Goal: Learn about a topic: Learn about a topic

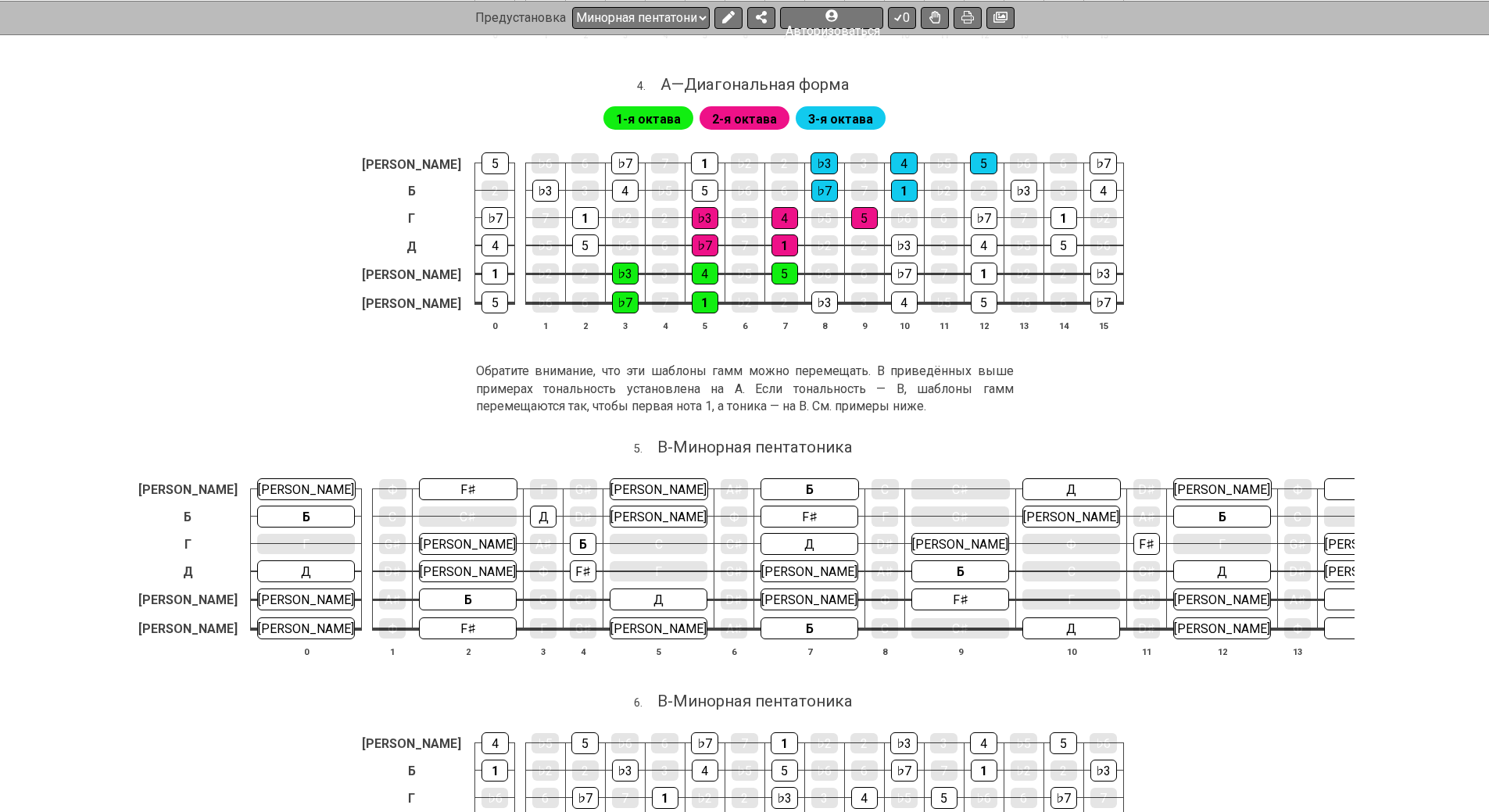
scroll to position [1257, 0]
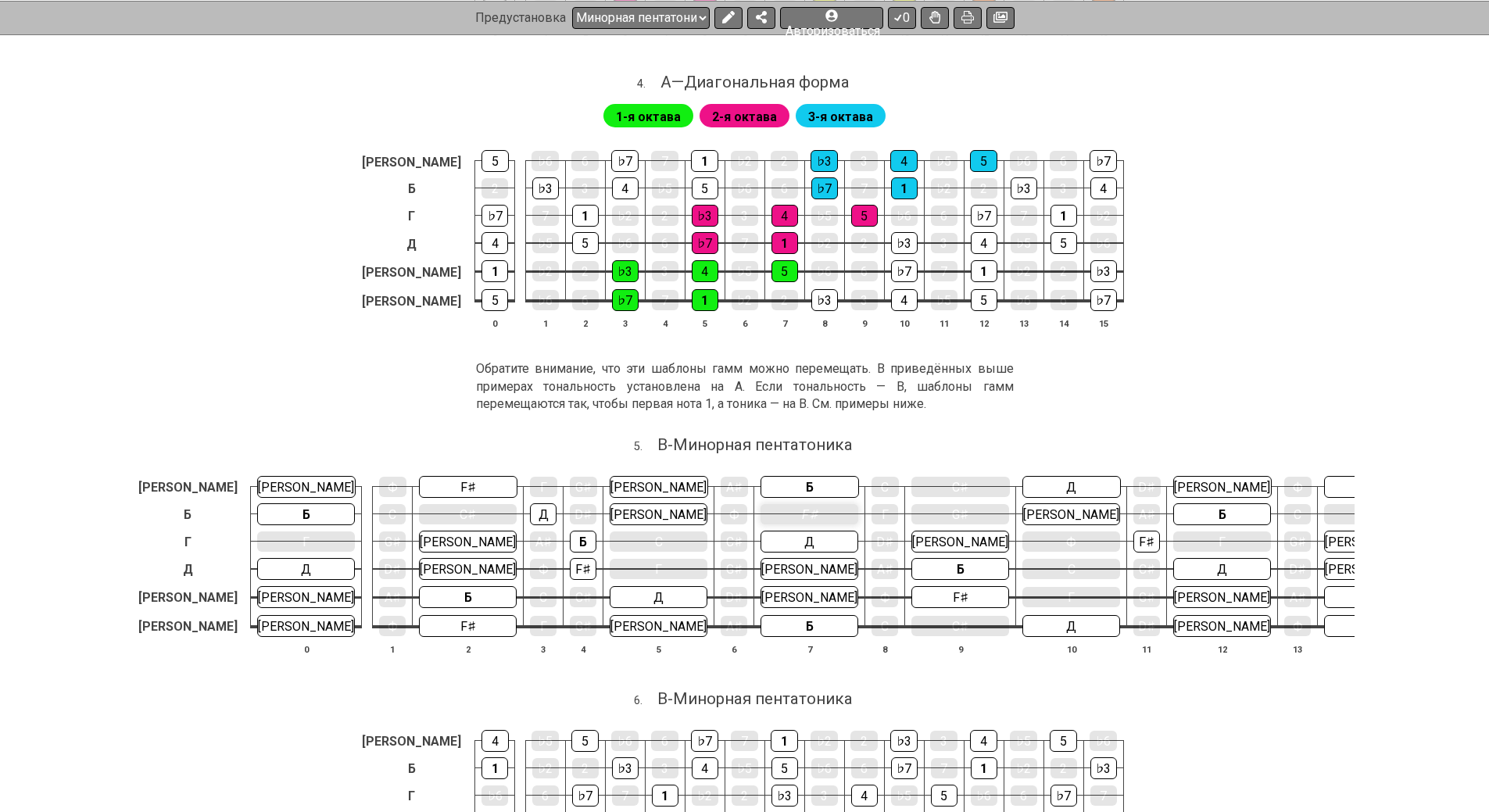
click at [802, 516] on font "F♯" at bounding box center [809, 515] width 15 height 15
click at [882, 514] on font "Г" at bounding box center [886, 515] width 7 height 15
click at [952, 513] on font "G♯" at bounding box center [961, 515] width 17 height 15
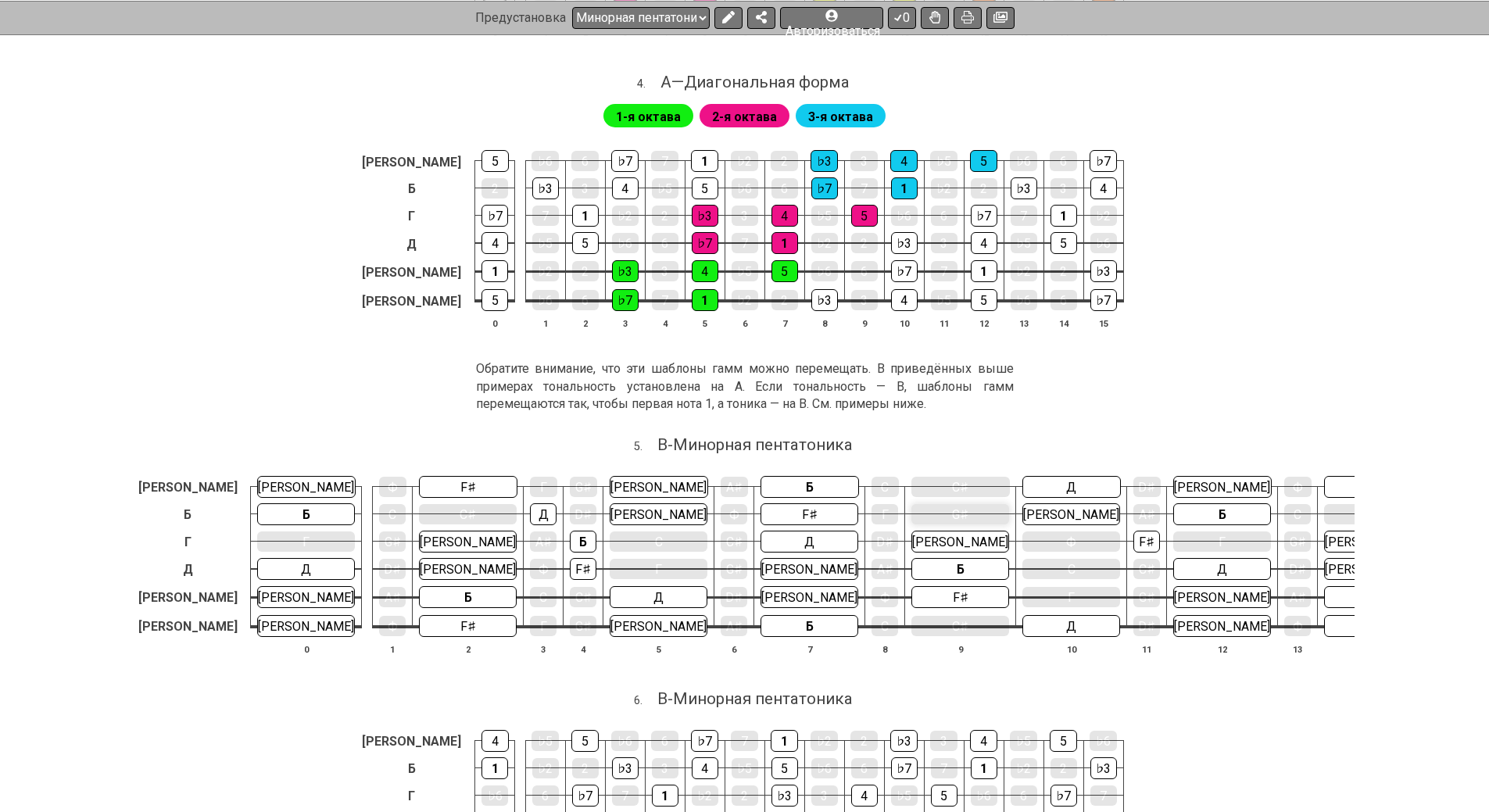
click at [911, 514] on div "G♯" at bounding box center [960, 515] width 97 height 21
click at [721, 520] on div "Ф" at bounding box center [733, 515] width 26 height 21
click at [721, 520] on div "Ф" at bounding box center [733, 515] width 26 height 22
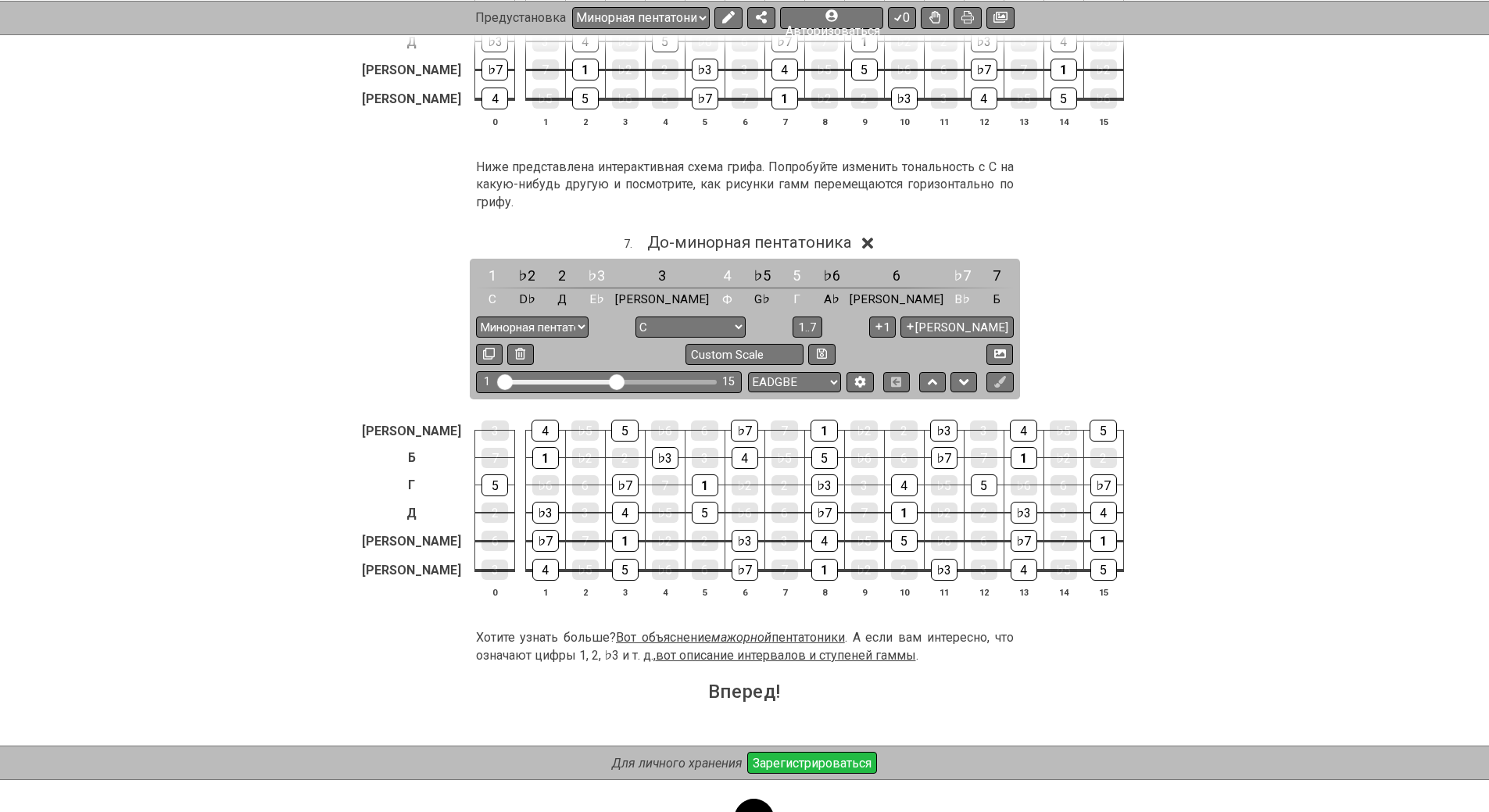
scroll to position [2080, 0]
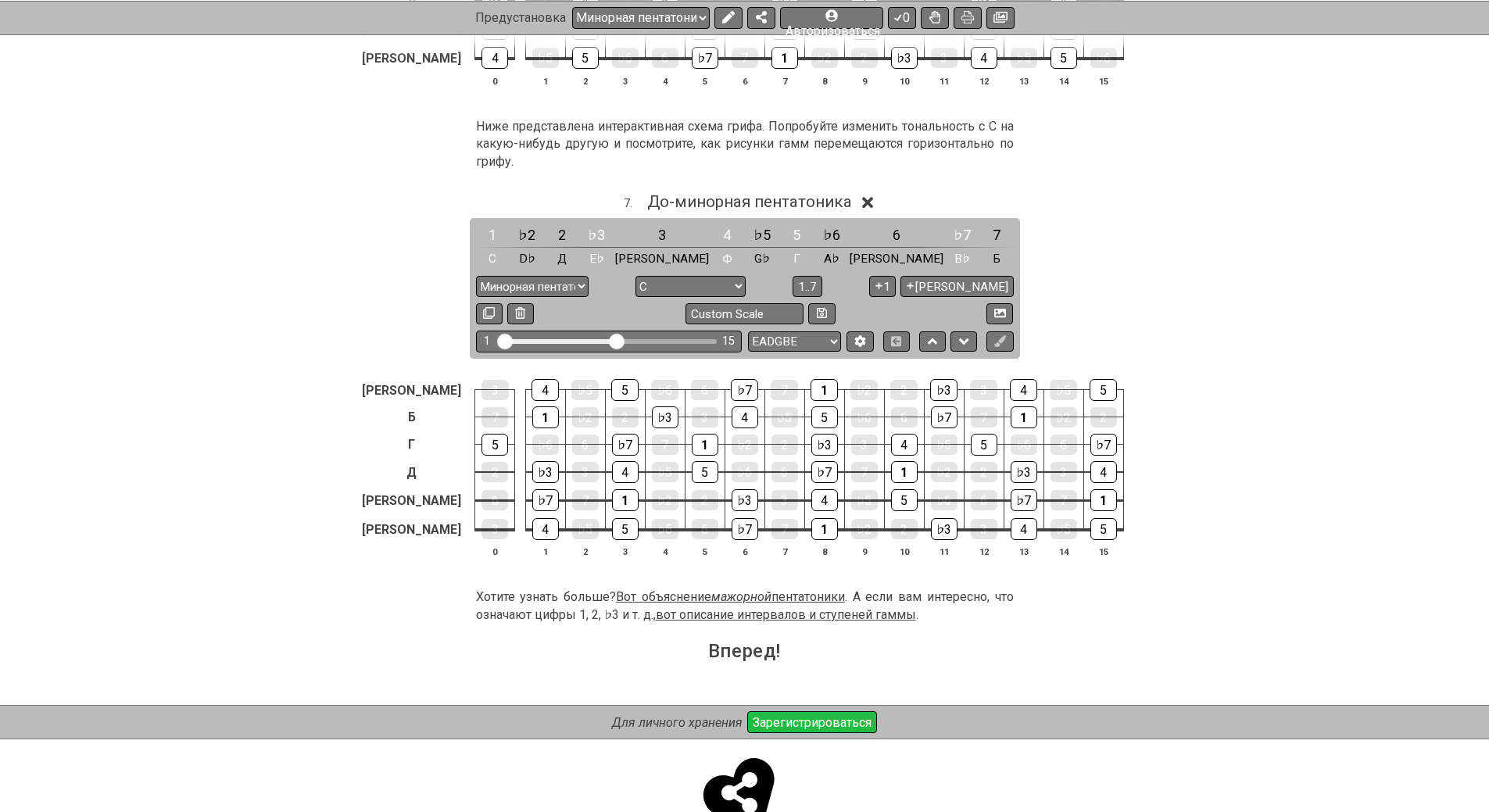
drag, startPoint x: 744, startPoint y: 549, endPoint x: 828, endPoint y: 544, distance: 84.1
click at [828, 590] on span "Вот объяснение мажорной пентатоники" at bounding box center [731, 597] width 229 height 15
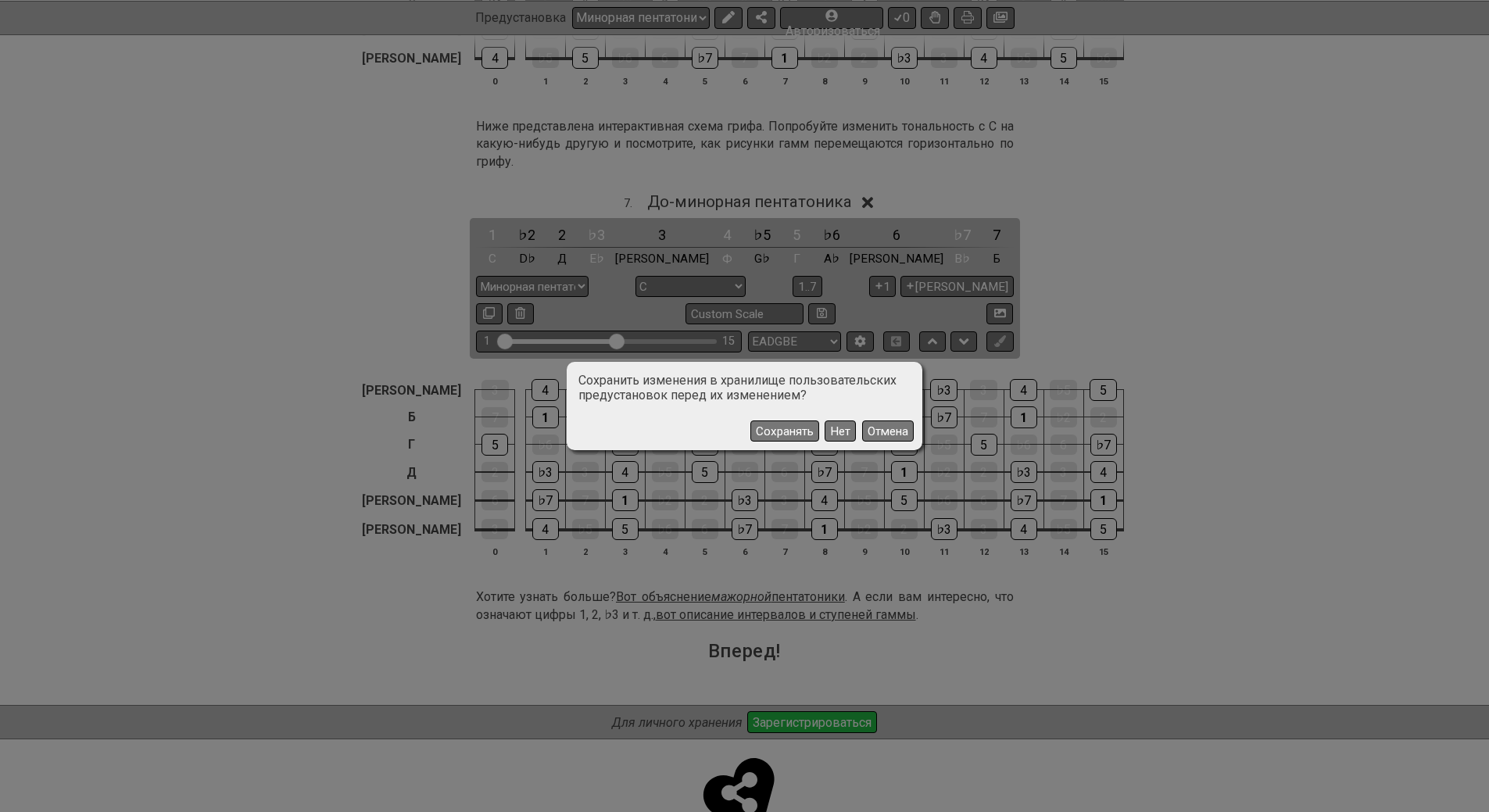
click at [1181, 496] on div "Сохранить изменения в хранилище пользовательских предустановок перед их изменен…" at bounding box center [744, 406] width 1489 height 812
click at [844, 432] on font "Нет" at bounding box center [840, 432] width 21 height 14
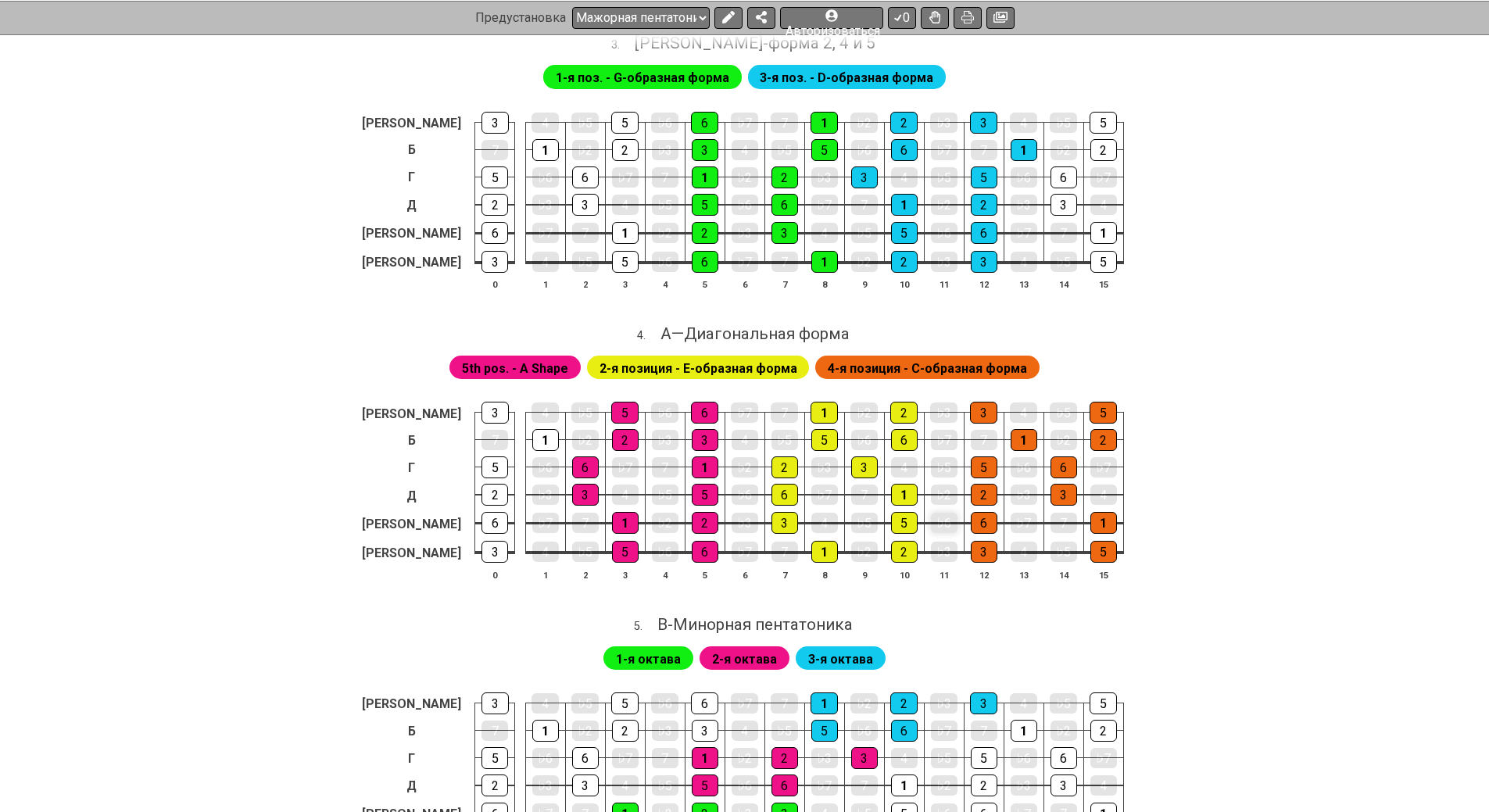
scroll to position [1533, 0]
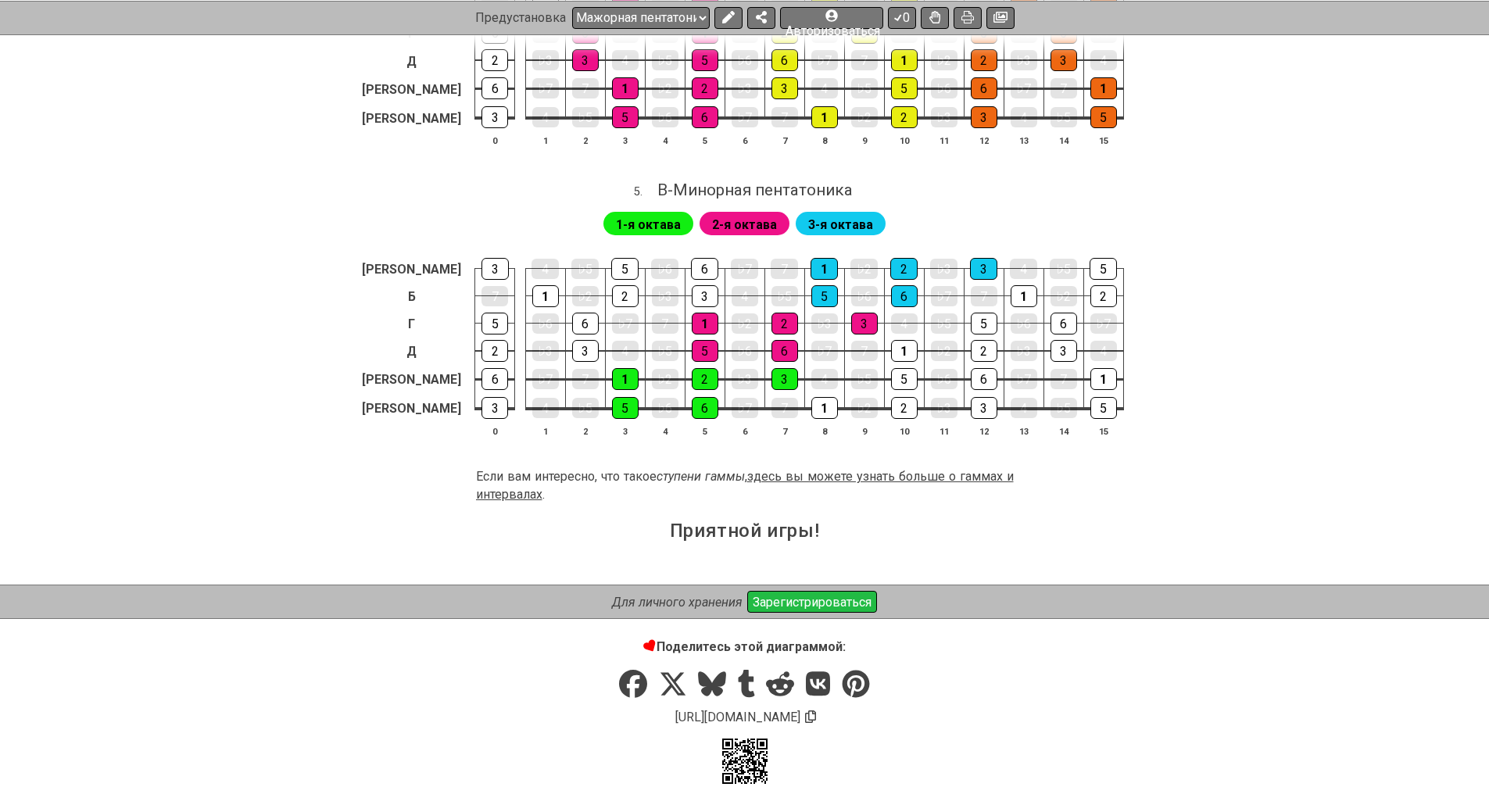
click at [911, 472] on font "здесь вы можете узнать больше о гаммах и интервалах" at bounding box center [744, 485] width 538 height 32
select select "/scale-degrees-and-intervals"
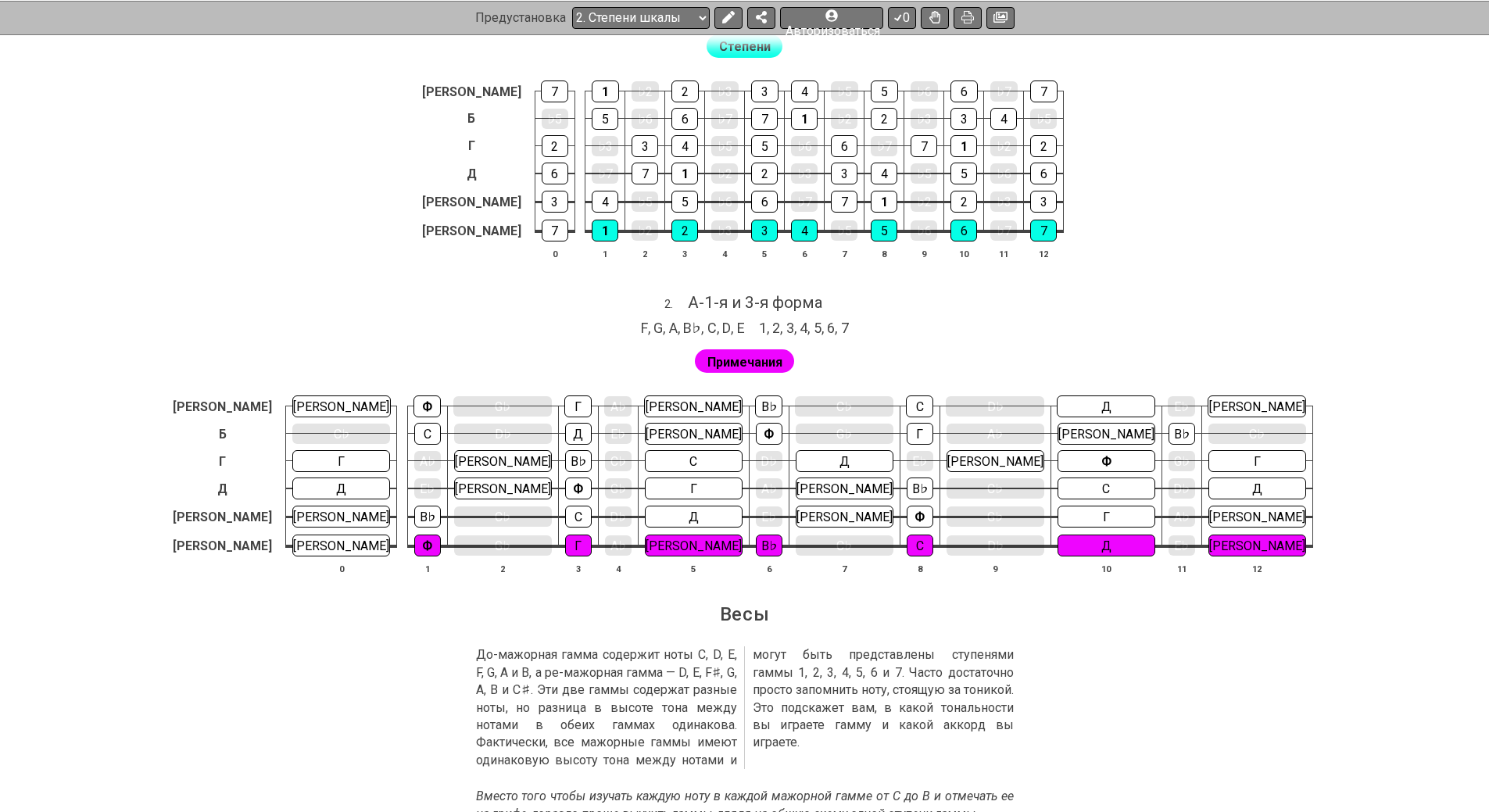
scroll to position [1563, 0]
